Goal: Information Seeking & Learning: Understand process/instructions

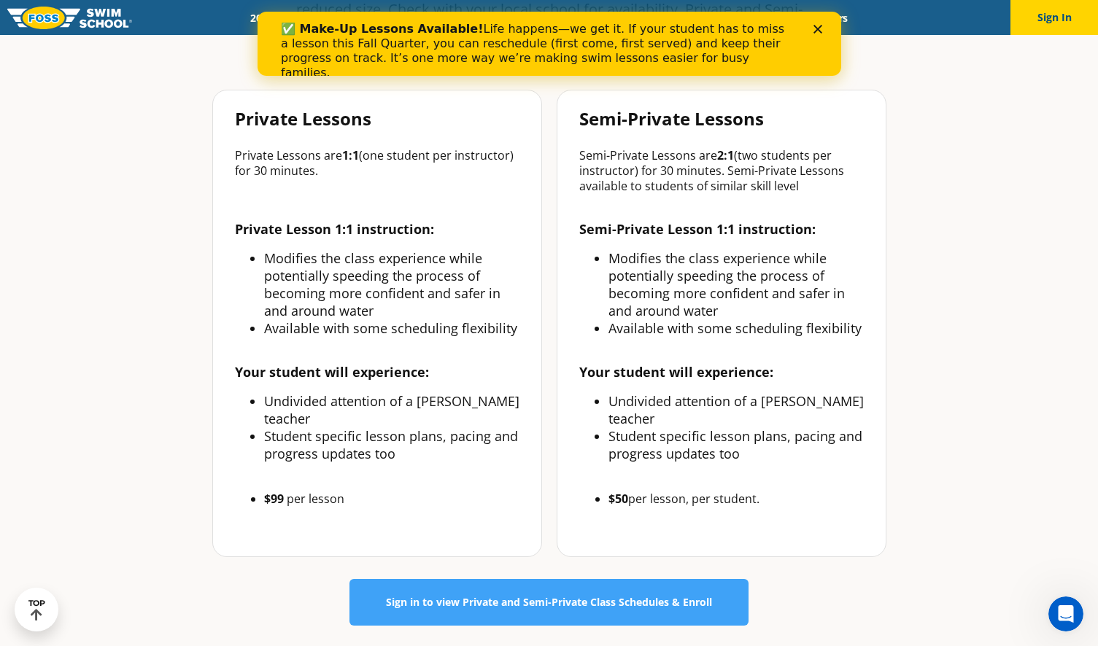
click at [804, 160] on p "Semi-Private Lessons are 2:1 (two students per instructor) for 30 minutes. Semi…" at bounding box center [721, 171] width 284 height 46
drag, startPoint x: 708, startPoint y: 149, endPoint x: 840, endPoint y: 178, distance: 135.9
click at [840, 178] on p "Semi-Private Lessons are 2:1 (two students per instructor) for 30 minutes. Semi…" at bounding box center [721, 171] width 284 height 46
click at [795, 202] on div "Semi-Private Lessons are 2:1 (two students per instructor) for 30 minutes. Semi…" at bounding box center [721, 180] width 284 height 50
drag, startPoint x: 767, startPoint y: 185, endPoint x: 837, endPoint y: 204, distance: 73.1
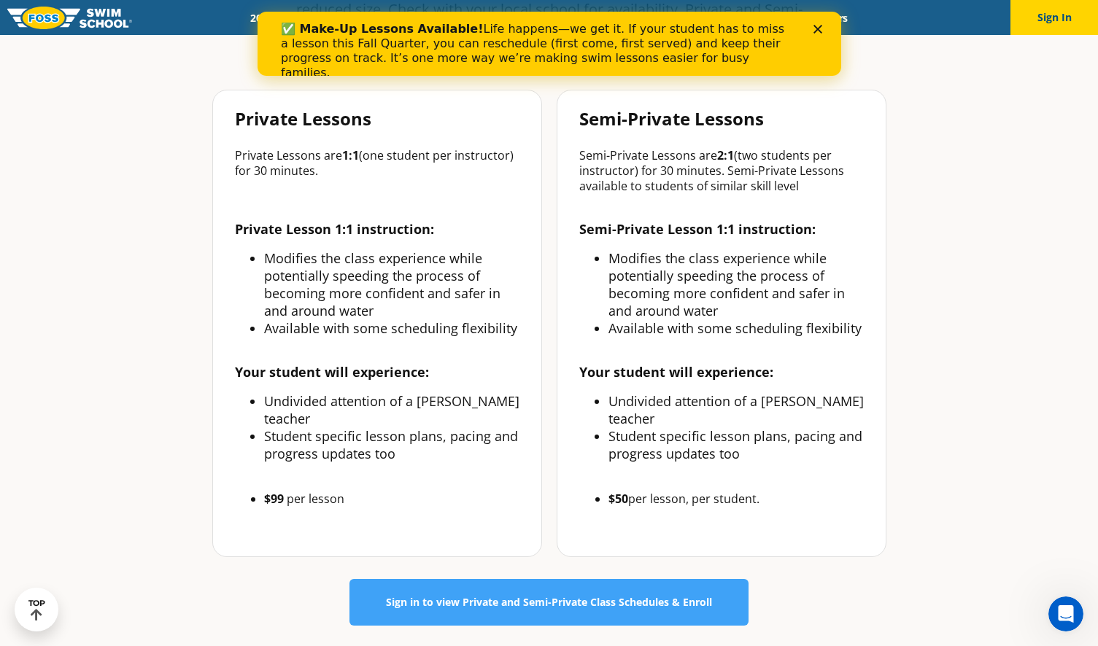
click at [837, 204] on div "Semi-Private Lessons are 2:1 (two students per instructor) for 30 minutes. Semi…" at bounding box center [721, 180] width 284 height 50
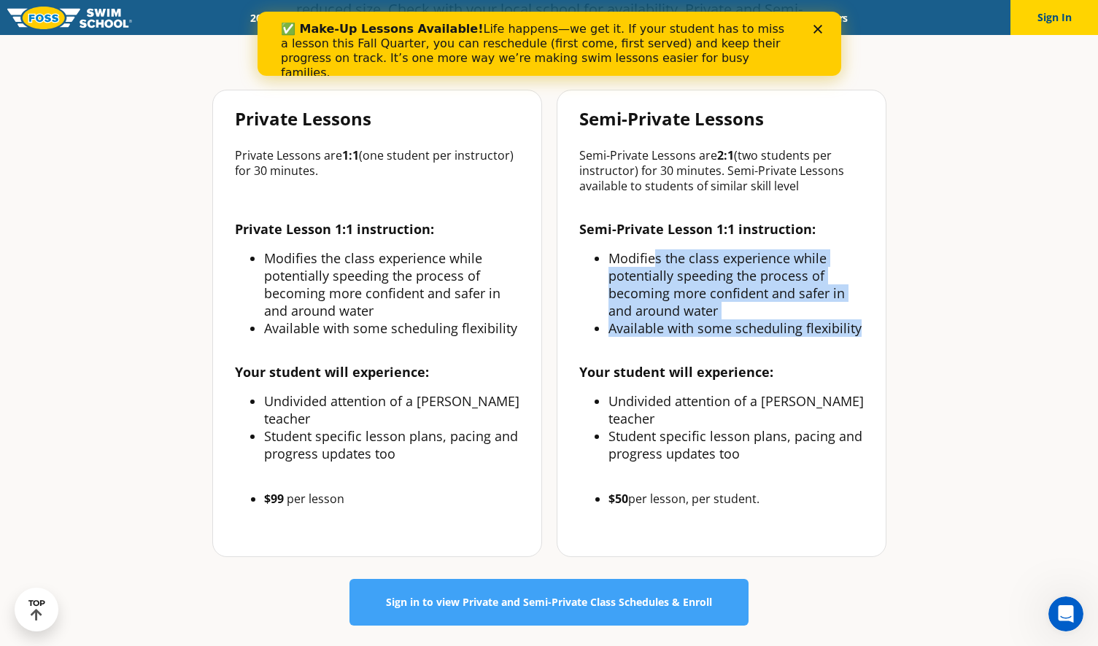
drag, startPoint x: 655, startPoint y: 258, endPoint x: 883, endPoint y: 343, distance: 242.8
click at [883, 343] on div "Semi-Private Lessons Semi-Private Lessons are 2:1 (two students per instructor)…" at bounding box center [722, 324] width 330 height 468
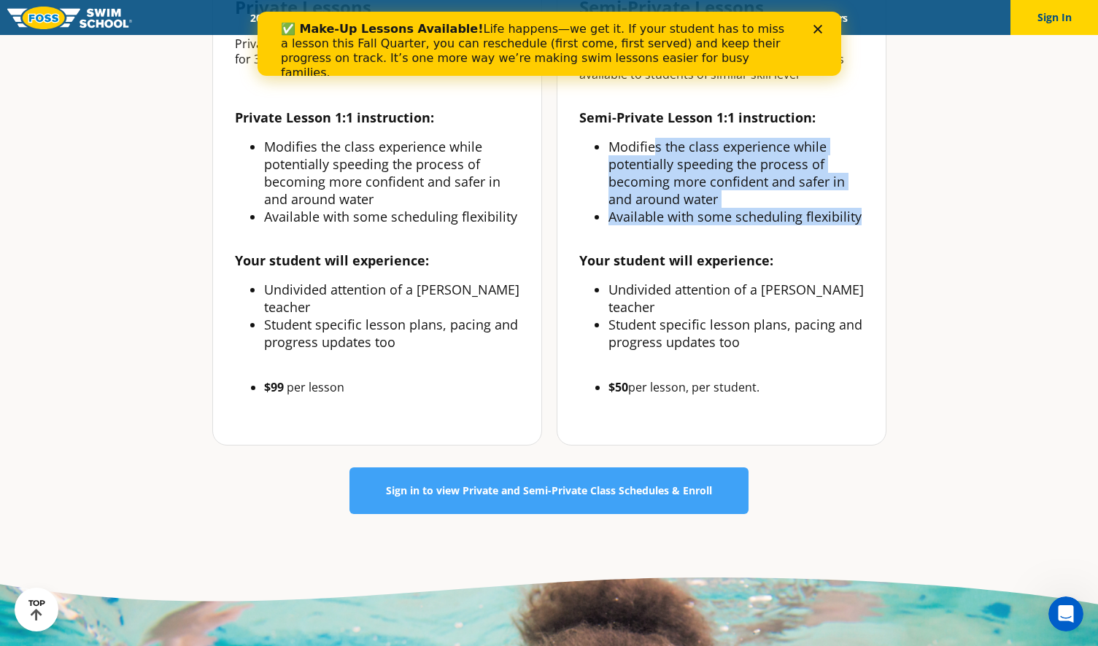
scroll to position [729, 0]
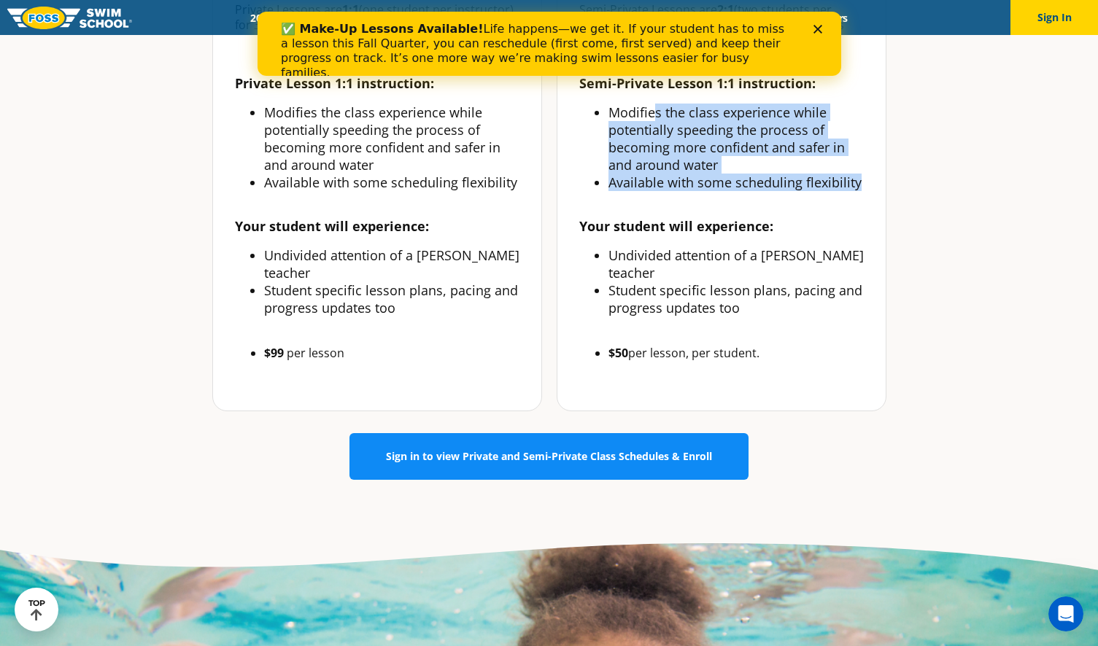
click at [569, 452] on span "Sign in to view Private and Semi-Private Class Schedules & Enroll" at bounding box center [549, 457] width 326 height 10
